Goal: Task Accomplishment & Management: Manage account settings

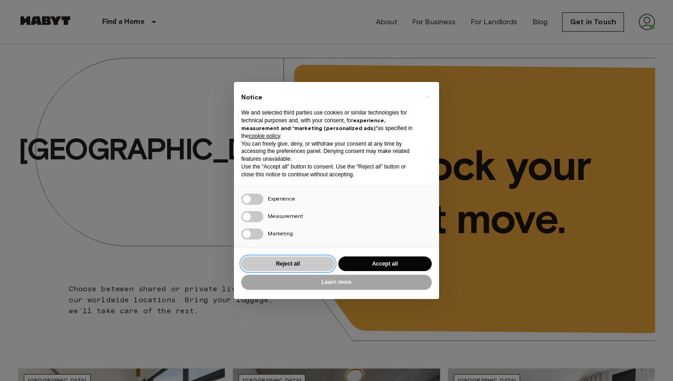
click at [312, 263] on button "Reject all" at bounding box center [287, 263] width 93 height 15
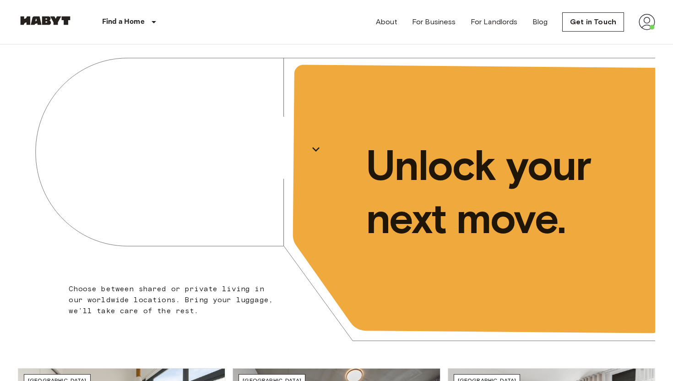
click at [647, 23] on img at bounding box center [647, 22] width 16 height 16
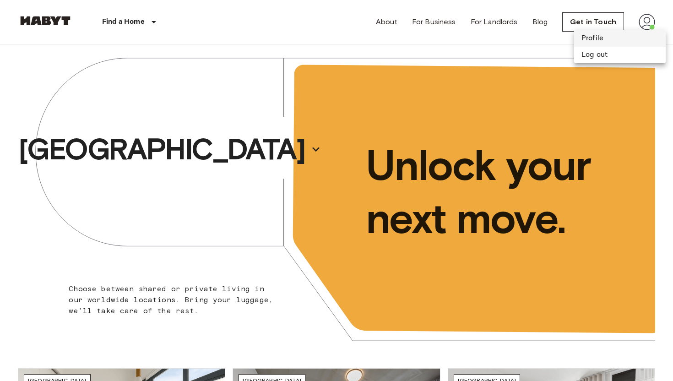
click at [624, 38] on li "Profile" at bounding box center [620, 38] width 92 height 16
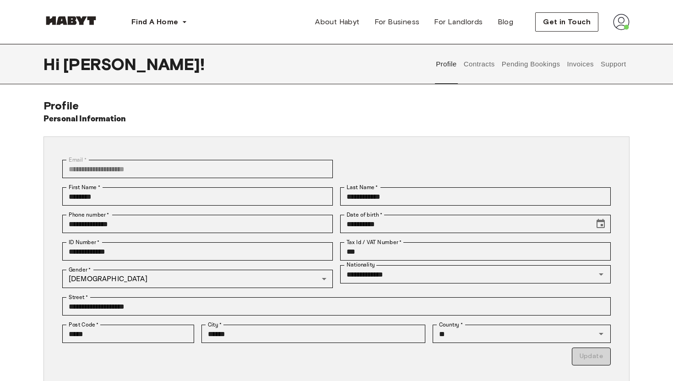
click at [574, 71] on button "Invoices" at bounding box center [580, 64] width 29 height 40
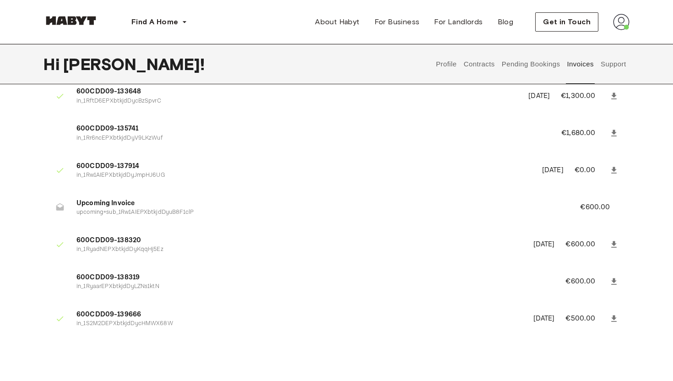
scroll to position [735, 0]
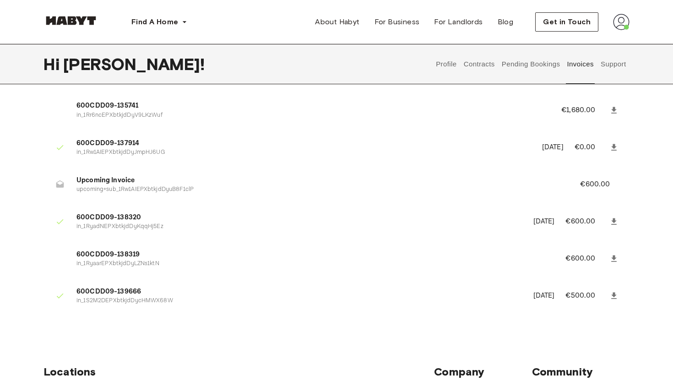
click at [615, 254] on icon at bounding box center [614, 258] width 9 height 9
click at [484, 60] on button "Contracts" at bounding box center [479, 64] width 33 height 40
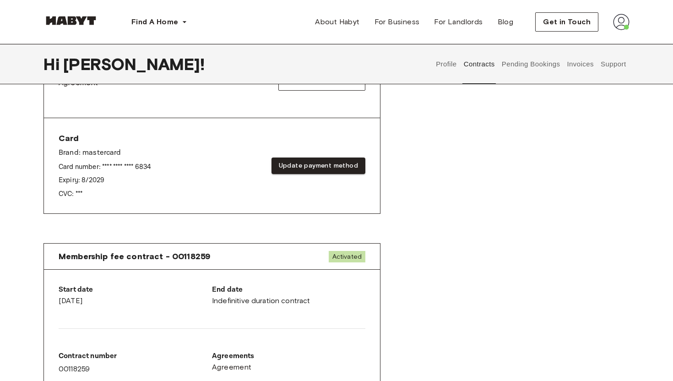
scroll to position [332, 0]
click at [302, 164] on button "Update payment method" at bounding box center [319, 166] width 94 height 17
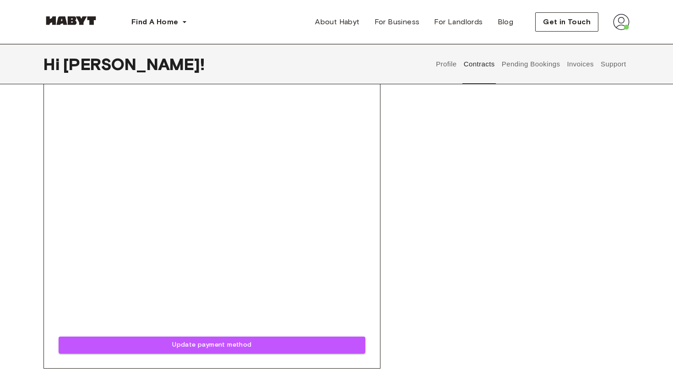
scroll to position [545, 0]
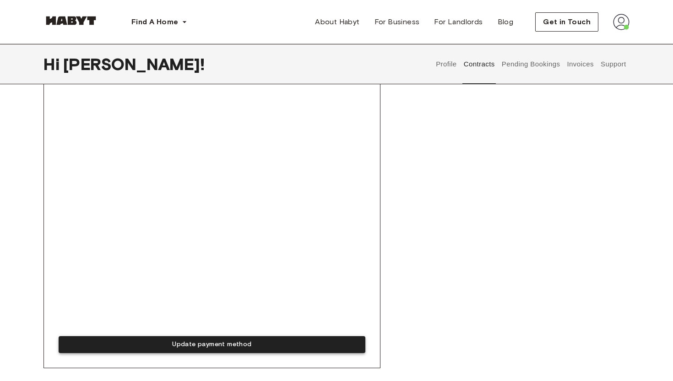
click at [220, 346] on button "Update payment method" at bounding box center [212, 344] width 307 height 17
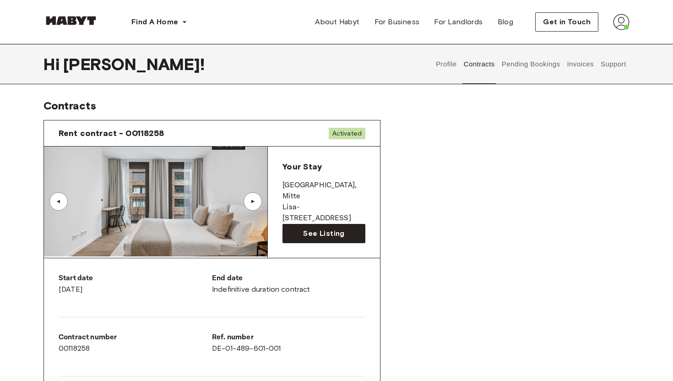
scroll to position [0, 0]
